Goal: Information Seeking & Learning: Learn about a topic

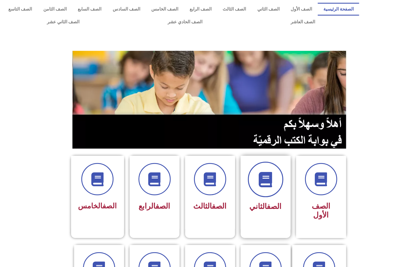
click at [266, 176] on icon at bounding box center [265, 179] width 15 height 15
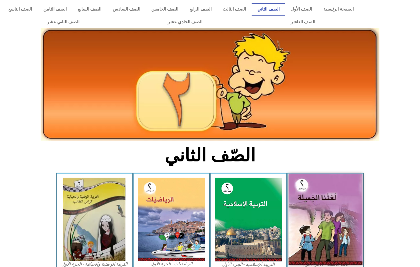
click at [301, 186] on img at bounding box center [326, 218] width 74 height 91
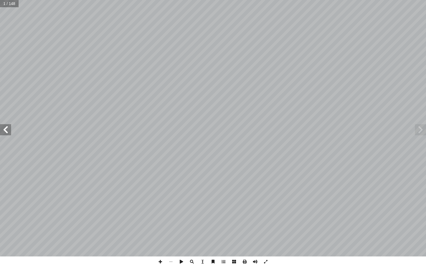
click at [14, 3] on input "text" at bounding box center [9, 3] width 19 height 7
type input "**"
click at [6, 133] on span at bounding box center [5, 129] width 11 height 11
click at [8, 131] on span at bounding box center [5, 129] width 11 height 11
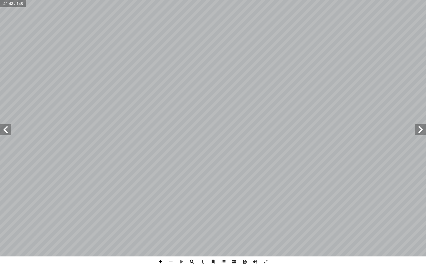
click at [160, 261] on span at bounding box center [160, 261] width 11 height 11
